Goal: Find specific page/section: Find specific page/section

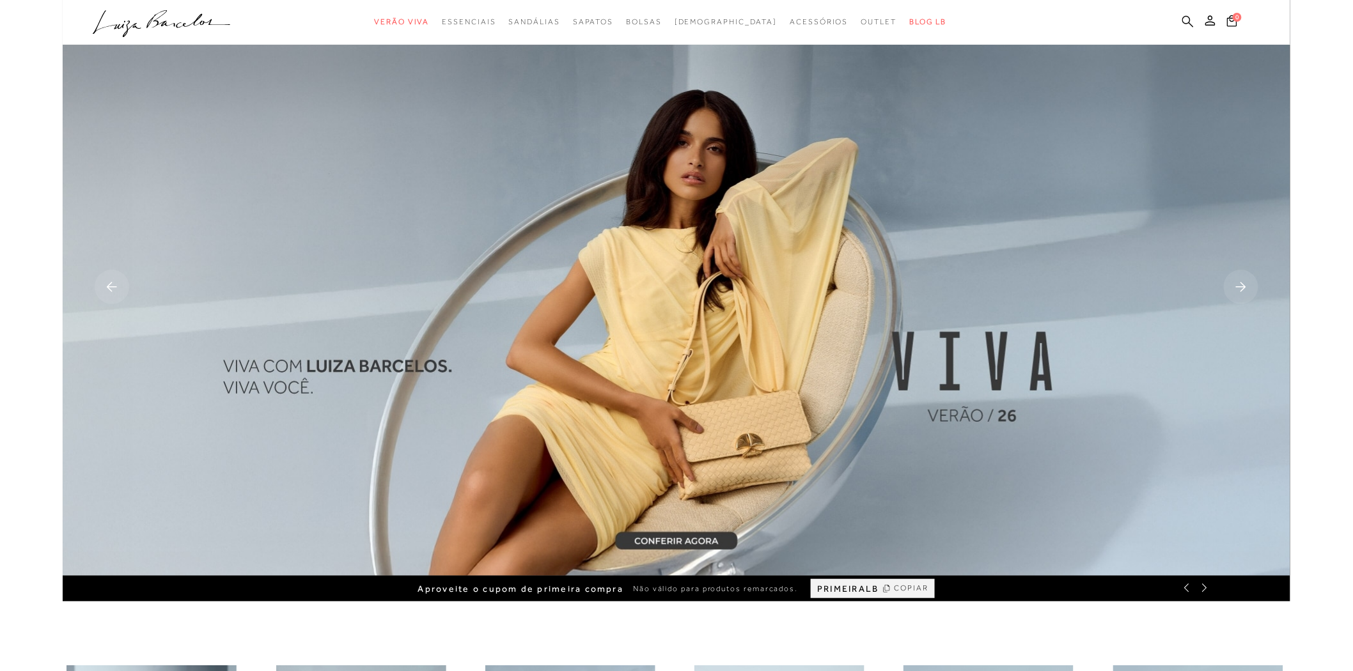
click at [1189, 17] on icon at bounding box center [1188, 21] width 12 height 12
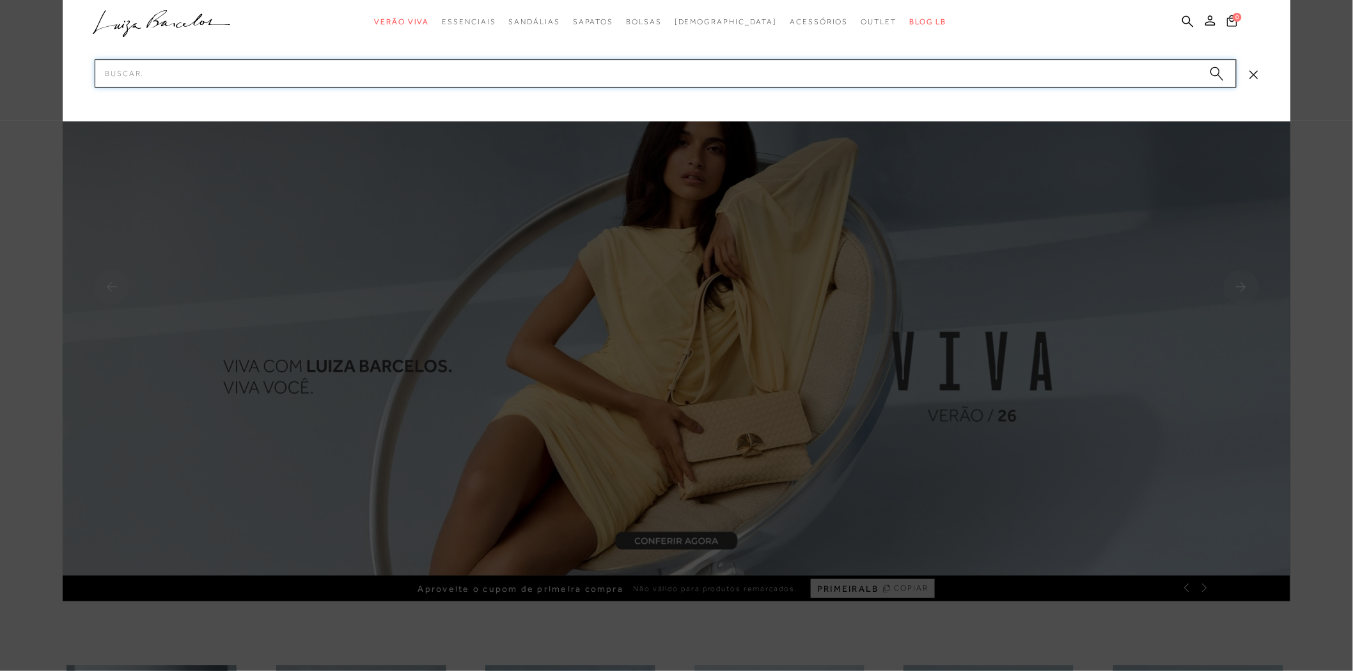
click at [937, 82] on input "Pesquisar" at bounding box center [666, 73] width 1142 height 28
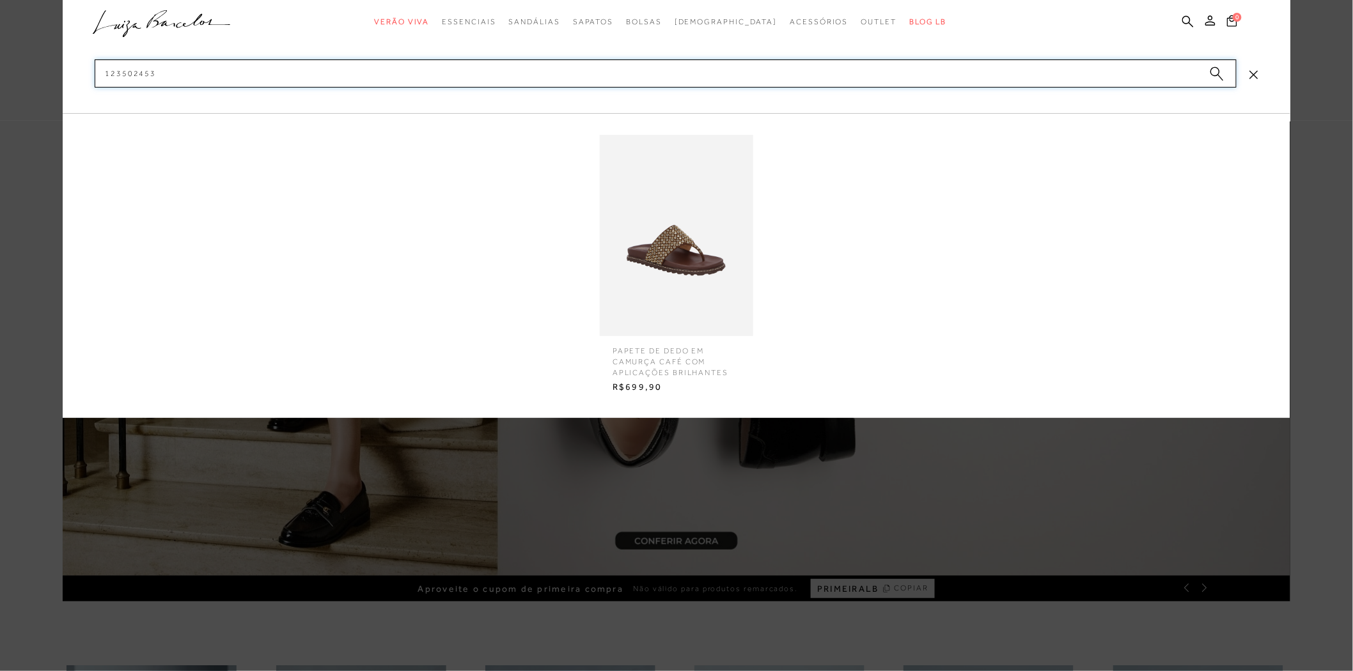
type input "123502453"
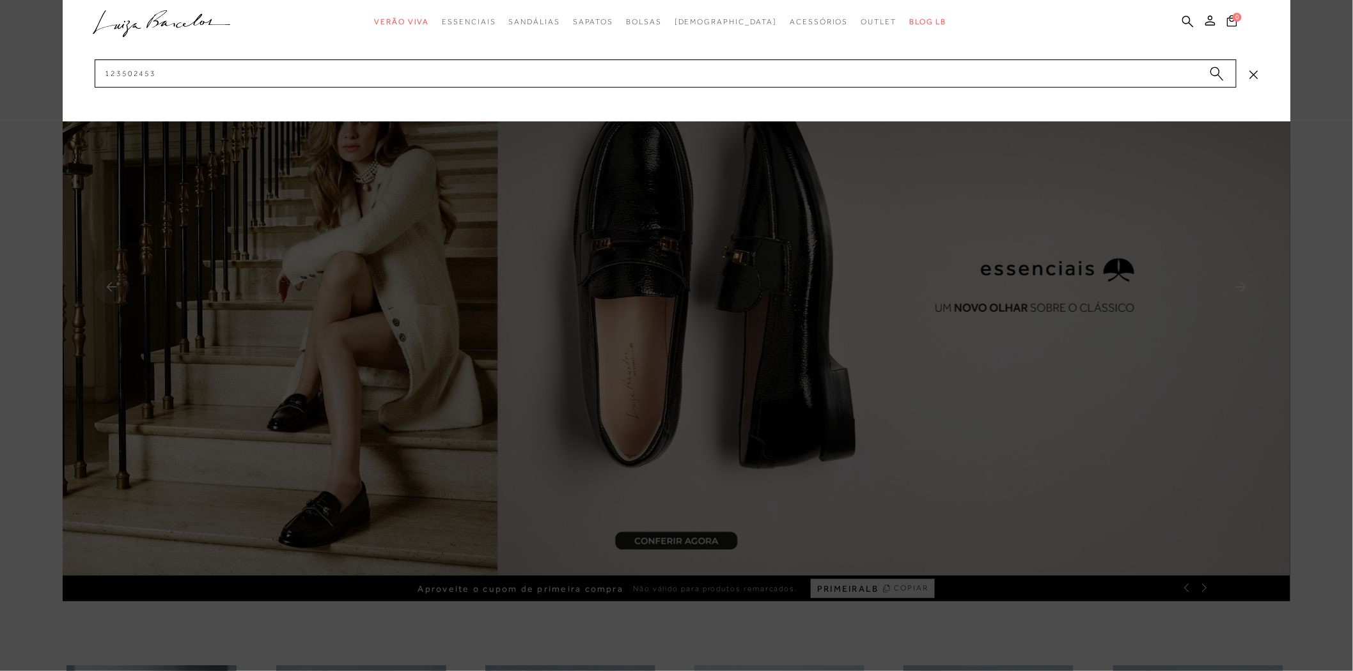
click at [914, 1] on div "categoryHeader .a{fill-rule:evenodd;} Verão Viva Em alta Modelo Mules" at bounding box center [677, 0] width 1228 height 1
click at [469, 71] on input "123502453" at bounding box center [666, 73] width 1142 height 28
click at [341, 77] on input "123502453" at bounding box center [666, 73] width 1142 height 28
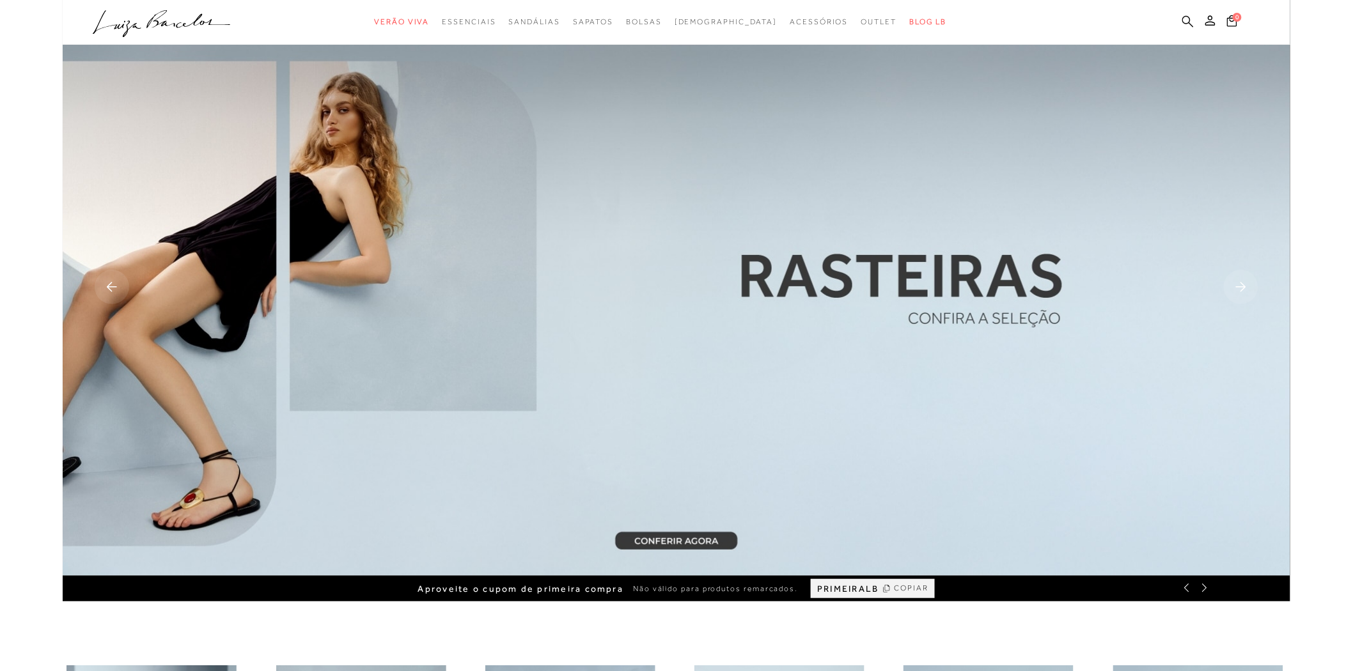
click at [1184, 22] on icon at bounding box center [1188, 21] width 12 height 12
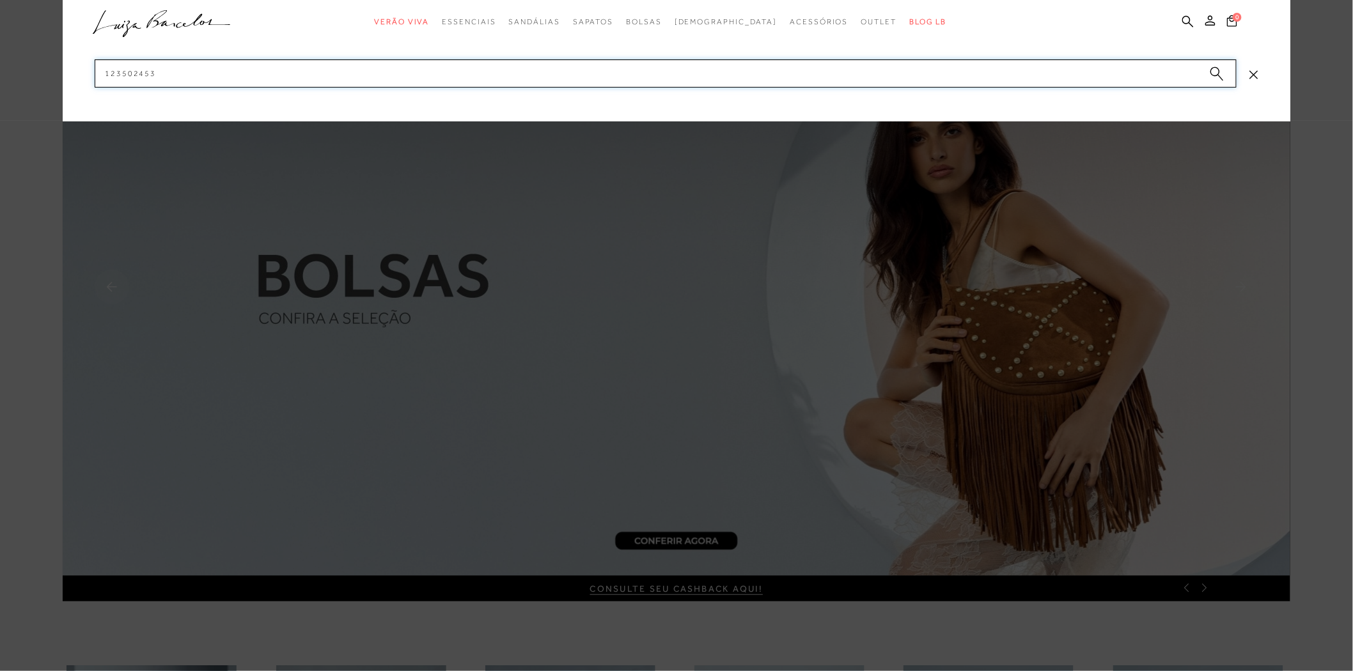
click at [1160, 67] on input "123502453" at bounding box center [666, 73] width 1142 height 28
drag, startPoint x: 59, startPoint y: 72, endPoint x: 28, endPoint y: 84, distance: 33.0
click at [63, 1] on div "categoryHeader .a{fill-rule:evenodd;} Verão Viva Em alta Modelo Mules" at bounding box center [677, 0] width 1228 height 1
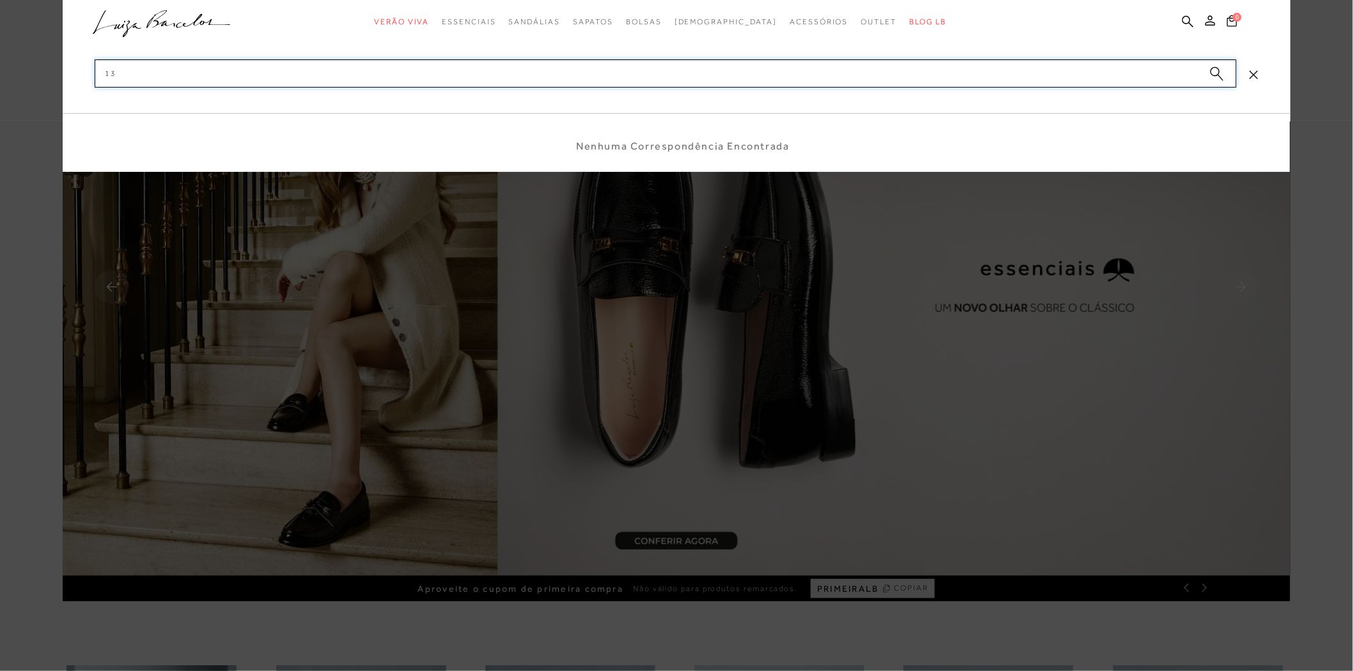
type input "1"
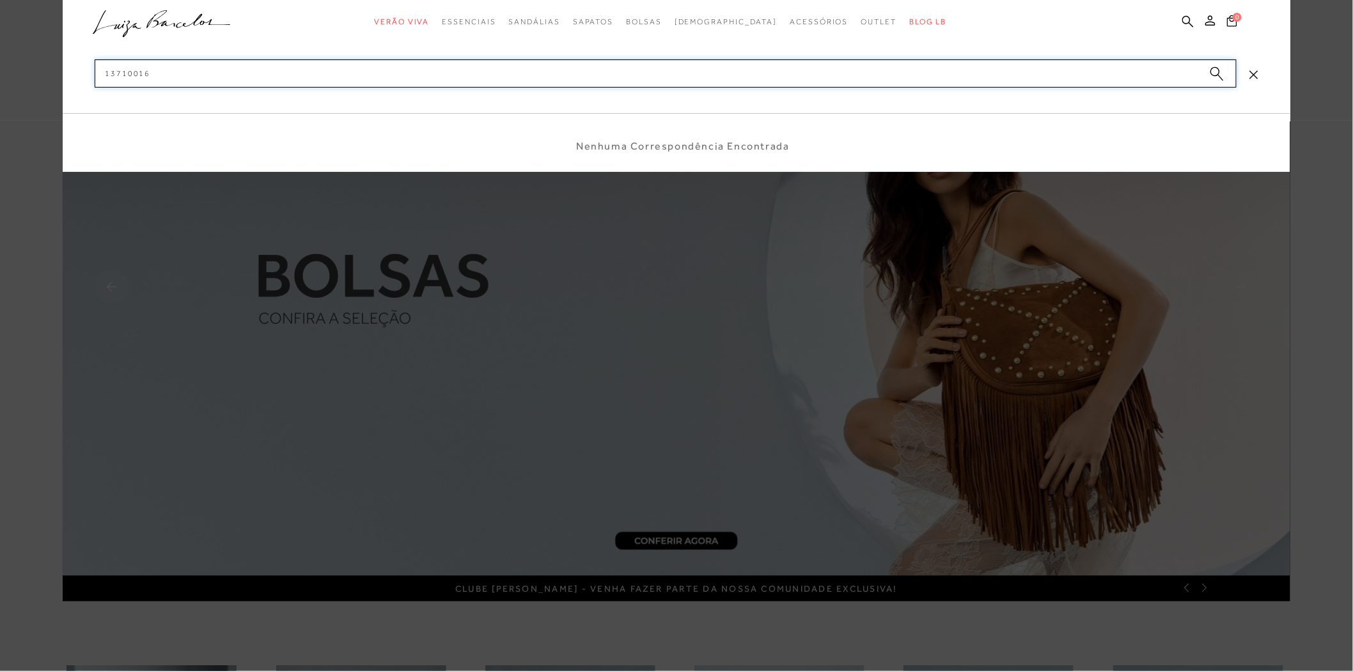
type input "13710016"
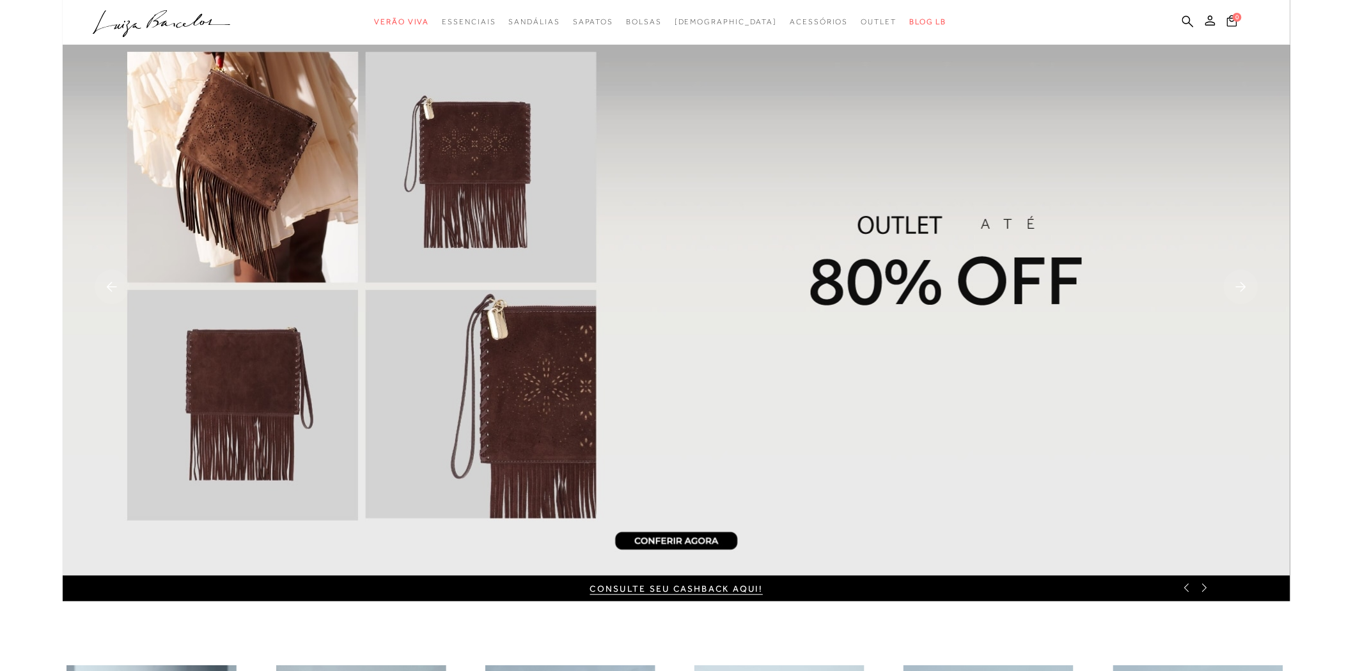
click at [653, 187] on img at bounding box center [677, 288] width 1228 height 576
